Goal: Check status: Check status

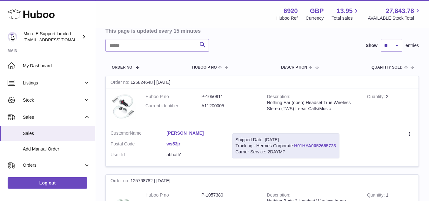
scroll to position [66, 0]
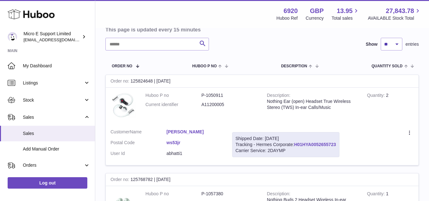
click at [318, 144] on link "H01HYA0052655723" at bounding box center [315, 144] width 42 height 5
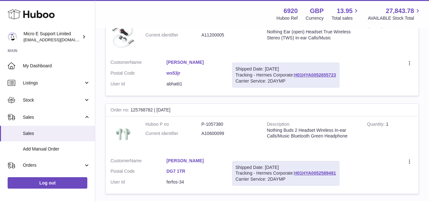
scroll to position [136, 0]
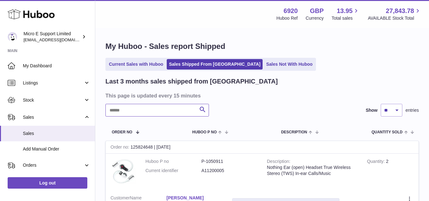
click at [160, 113] on input "text" at bounding box center [156, 110] width 103 height 13
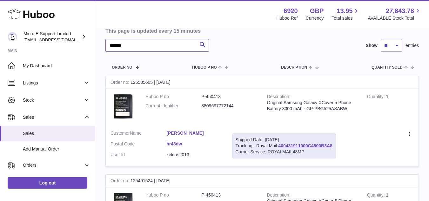
scroll to position [65, 0]
click at [315, 146] on link "400431911000C4800B3A8" at bounding box center [305, 145] width 54 height 5
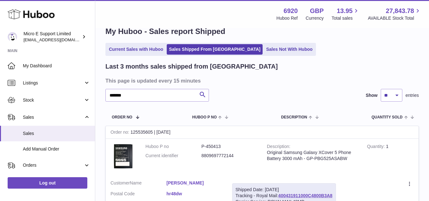
scroll to position [0, 0]
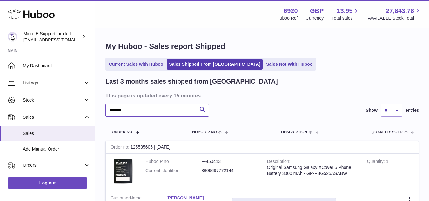
click at [154, 112] on input "*******" at bounding box center [156, 110] width 103 height 13
type input "***"
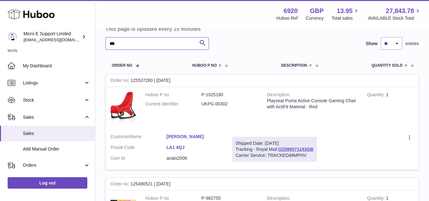
scroll to position [67, 0]
click at [202, 43] on icon "submit" at bounding box center [203, 43] width 8 height 8
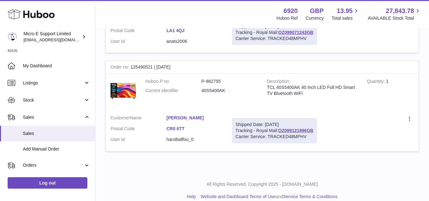
scroll to position [192, 0]
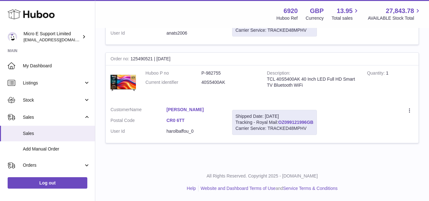
click at [301, 122] on link "OZ099121996GB" at bounding box center [295, 122] width 35 height 5
click at [185, 107] on link "[PERSON_NAME]" at bounding box center [194, 110] width 56 height 6
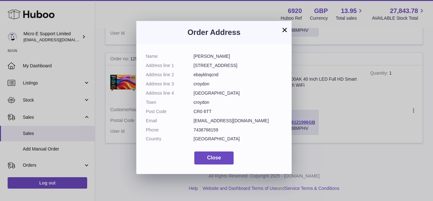
click at [285, 29] on button "×" at bounding box center [285, 30] width 8 height 8
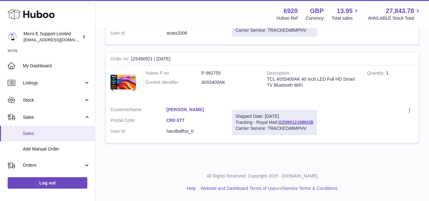
click at [39, 134] on span "Sales" at bounding box center [56, 133] width 67 height 6
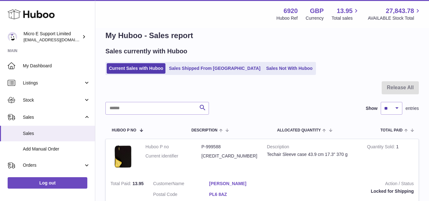
scroll to position [10, 0]
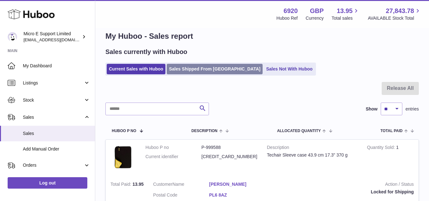
click at [200, 67] on link "Sales Shipped From [GEOGRAPHIC_DATA]" at bounding box center [215, 69] width 96 height 10
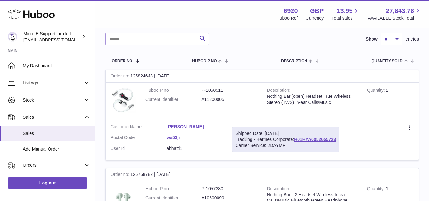
scroll to position [71, 0]
click at [315, 140] on link "H01HYA0052655723" at bounding box center [315, 138] width 42 height 5
